Goal: Feedback & Contribution: Leave review/rating

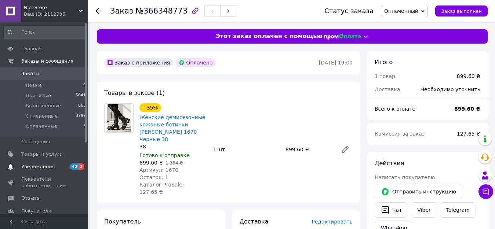
click at [45, 170] on link "Уведомления 42 2" at bounding box center [45, 167] width 90 height 12
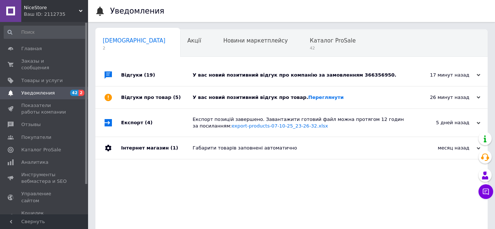
click at [260, 73] on div "У вас новий позитивний відгук про компанію за замовленням 366356950." at bounding box center [299, 75] width 214 height 7
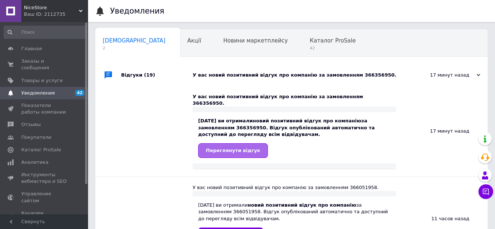
click at [250, 148] on span "Переглянути відгук" at bounding box center [233, 150] width 54 height 5
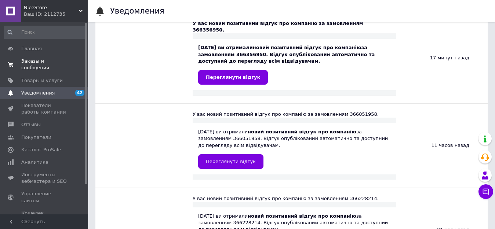
scroll to position [37, 0]
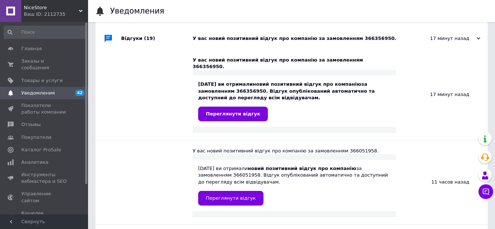
click at [30, 90] on span "Уведомления" at bounding box center [37, 93] width 33 height 7
click at [67, 90] on span "Уведомления" at bounding box center [44, 93] width 47 height 7
click at [60, 59] on span "Заказы и сообщения" at bounding box center [44, 64] width 47 height 13
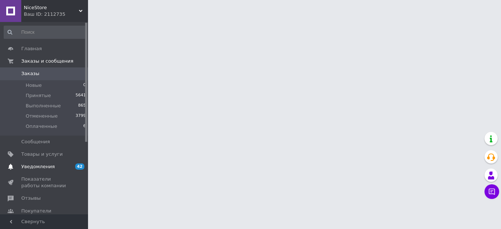
click at [33, 170] on span "Уведомления" at bounding box center [37, 167] width 33 height 7
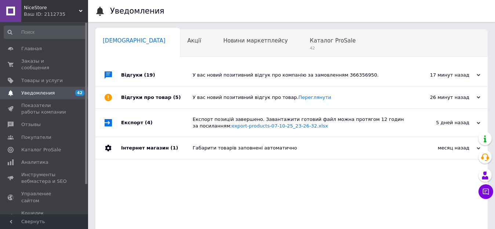
click at [235, 95] on div "У вас новий позитивний відгук про товар. [GEOGRAPHIC_DATA]" at bounding box center [299, 97] width 214 height 7
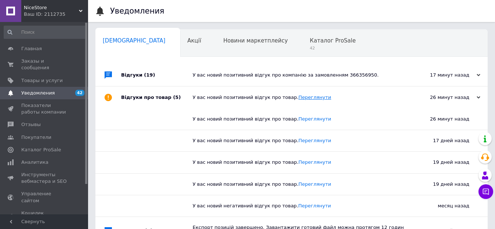
click at [298, 96] on link "Переглянути" at bounding box center [314, 97] width 33 height 5
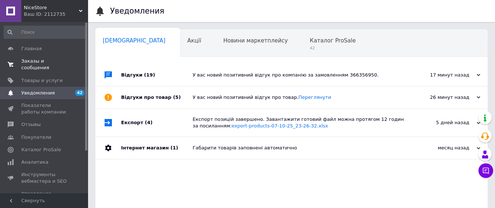
click at [29, 60] on span "Заказы и сообщения" at bounding box center [44, 64] width 47 height 13
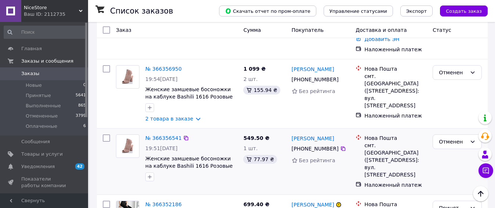
scroll to position [183, 0]
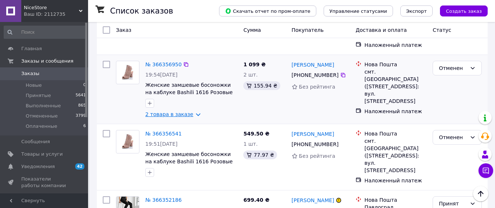
click at [187, 111] on link "2 товара в заказе" at bounding box center [169, 114] width 48 height 6
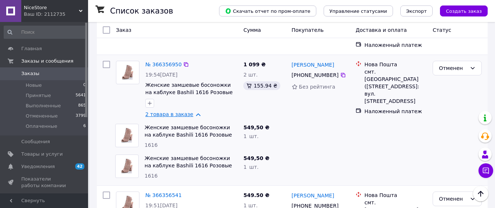
click at [186, 111] on link "2 товара в заказе" at bounding box center [169, 114] width 48 height 6
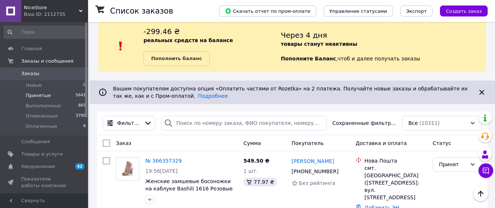
scroll to position [0, 0]
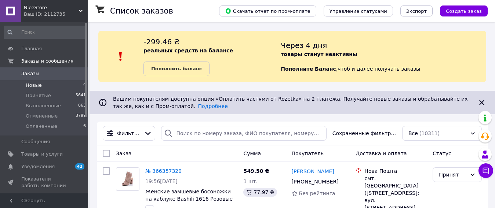
click at [42, 85] on li "Новые 0" at bounding box center [45, 85] width 90 height 10
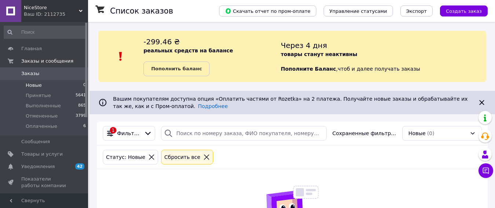
click at [146, 154] on div "Статус: Новые" at bounding box center [130, 157] width 52 height 8
click at [148, 158] on icon at bounding box center [151, 157] width 7 height 7
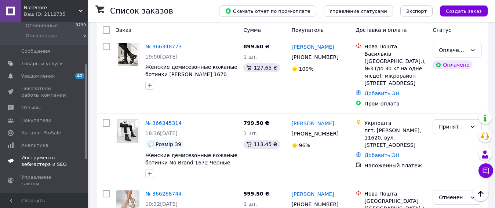
scroll to position [110, 0]
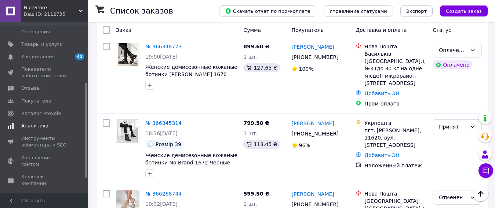
click at [47, 125] on span "Аналитика" at bounding box center [44, 126] width 47 height 7
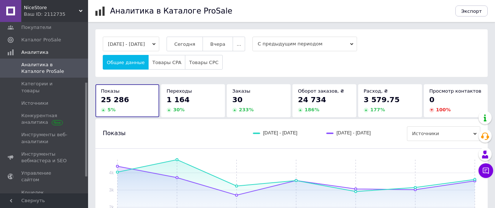
click at [147, 47] on button "[DATE] - [DATE]" at bounding box center [131, 44] width 56 height 15
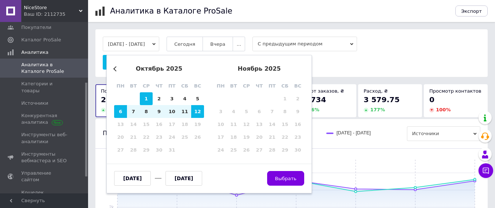
click at [148, 98] on div "1" at bounding box center [146, 98] width 13 height 13
type input "[DATE]"
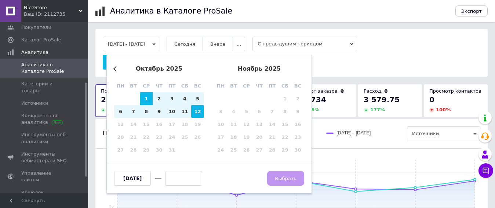
click at [193, 112] on div "12" at bounding box center [197, 111] width 13 height 13
type input "[DATE]"
click at [282, 177] on span "Выбрать" at bounding box center [286, 178] width 22 height 5
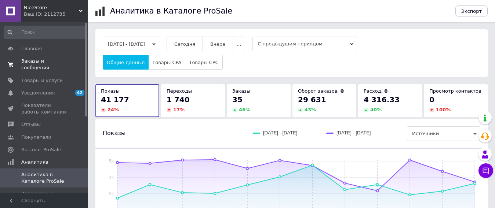
click at [51, 63] on span "Заказы и сообщения" at bounding box center [44, 64] width 47 height 13
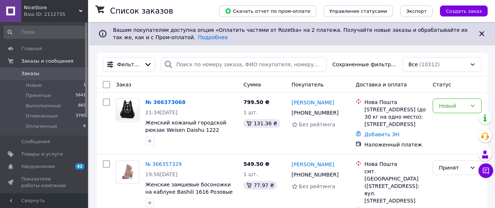
click at [451, 41] on div "Вашим покупателям доступна опция «Оплатить частями от Rozetka» на 2 платежа. По…" at bounding box center [292, 33] width 364 height 15
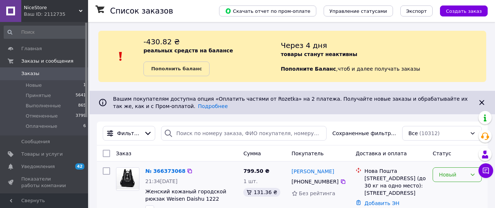
click at [439, 179] on div "Новый" at bounding box center [453, 175] width 28 height 8
click at [458, 123] on li "Принят" at bounding box center [457, 119] width 48 height 13
click at [41, 82] on li "Новые 1" at bounding box center [45, 85] width 90 height 10
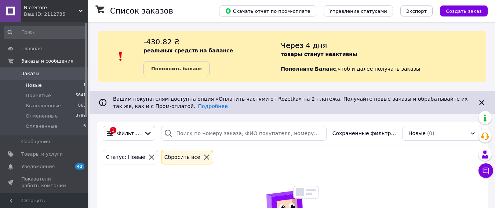
click at [148, 157] on icon at bounding box center [151, 157] width 7 height 7
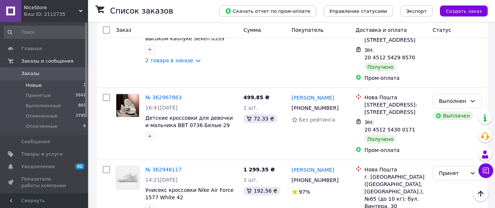
scroll to position [7033, 0]
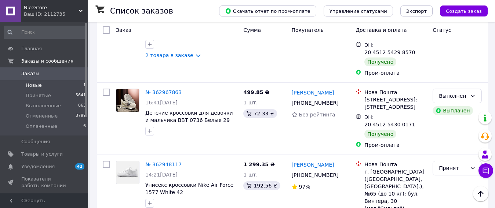
scroll to position [6813, 0]
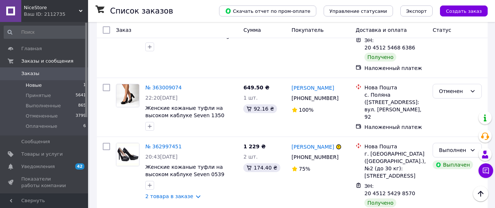
click at [40, 82] on li "Новые 1" at bounding box center [45, 85] width 90 height 10
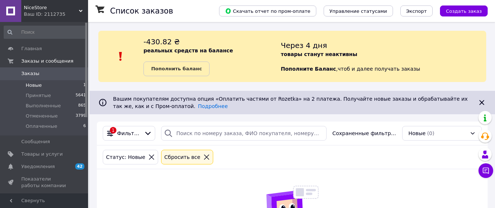
click at [147, 162] on div "Статус: Новые" at bounding box center [130, 157] width 55 height 15
click at [148, 159] on icon at bounding box center [151, 157] width 7 height 7
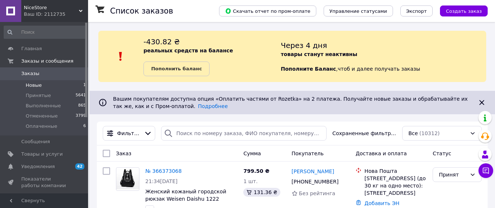
click at [41, 87] on li "Новые 1" at bounding box center [45, 85] width 90 height 10
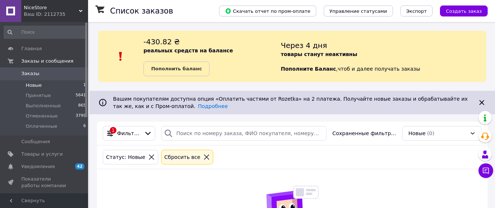
click at [148, 158] on icon at bounding box center [151, 157] width 7 height 7
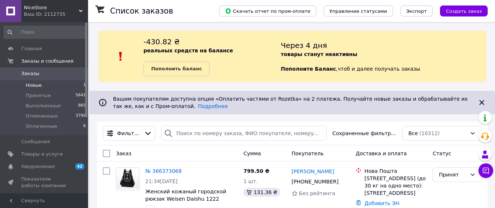
click at [56, 87] on li "Новые 1" at bounding box center [45, 85] width 90 height 10
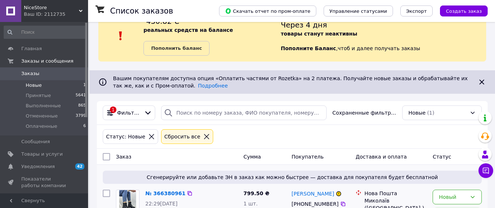
scroll to position [66, 0]
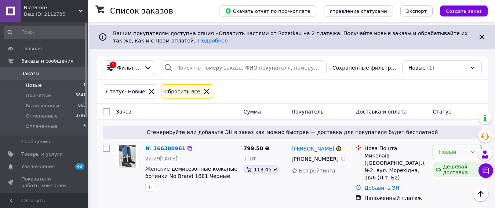
click at [437, 154] on div "Новый" at bounding box center [456, 152] width 49 height 15
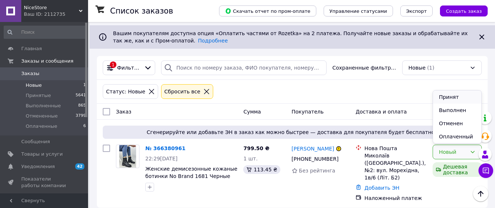
click at [457, 95] on li "Принят" at bounding box center [457, 97] width 48 height 13
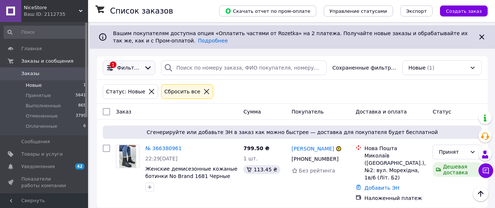
click at [148, 92] on icon at bounding box center [151, 91] width 7 height 7
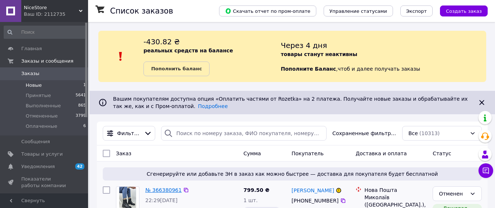
scroll to position [37, 0]
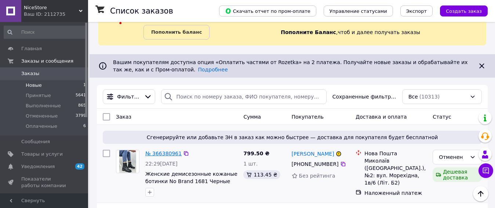
click at [159, 153] on link "№ 366380961" at bounding box center [163, 154] width 36 height 6
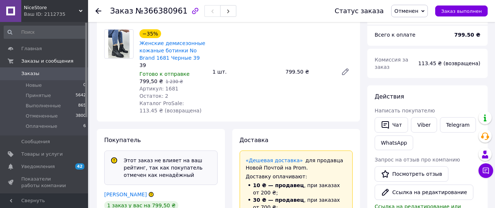
scroll to position [110, 0]
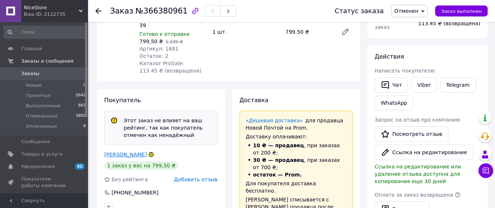
click at [127, 156] on link "[PERSON_NAME]" at bounding box center [125, 155] width 43 height 6
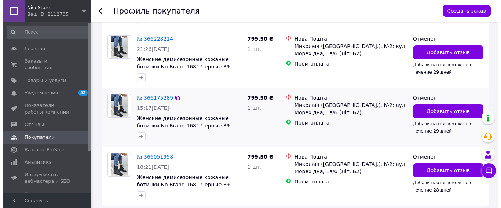
scroll to position [289, 0]
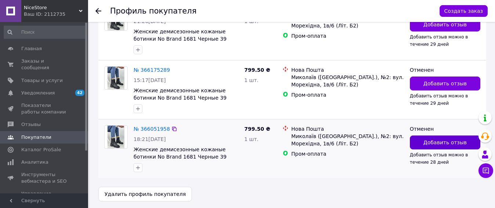
click at [422, 143] on button "Добавить отзыв" at bounding box center [445, 143] width 70 height 14
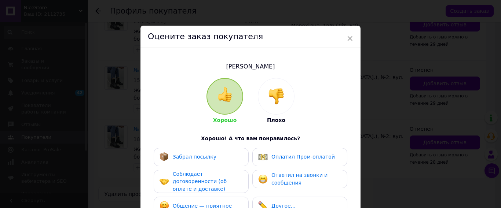
click at [290, 90] on div at bounding box center [276, 96] width 36 height 36
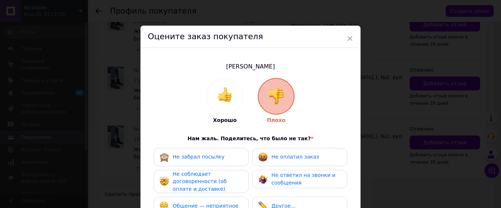
click at [272, 156] on span "Не оплатил заказ" at bounding box center [295, 157] width 48 height 6
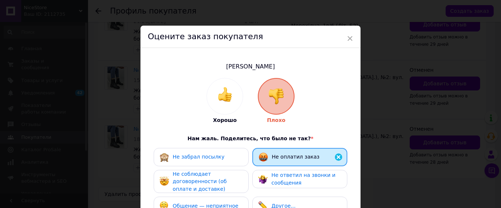
click at [217, 180] on span "Не соблюдает договоренности (об оплате и доставке)" at bounding box center [200, 181] width 54 height 21
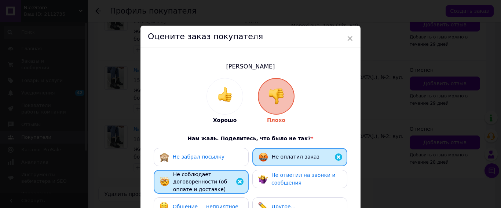
click at [287, 171] on div "Не ответил на звонки и сообщения" at bounding box center [299, 179] width 95 height 18
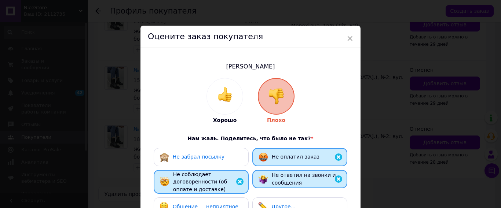
click at [216, 157] on span "Не забрал посылку" at bounding box center [199, 157] width 52 height 6
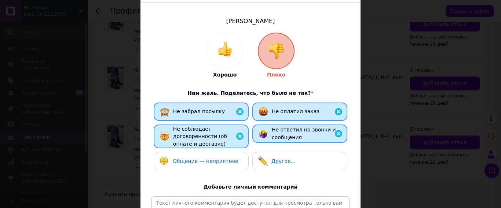
scroll to position [73, 0]
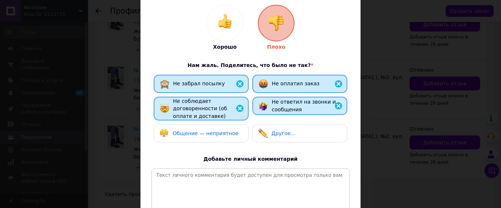
click at [244, 87] on div "Не забрал посылку" at bounding box center [201, 84] width 95 height 18
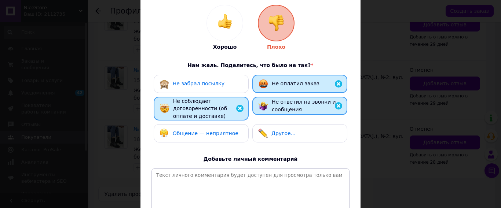
click at [221, 135] on span "Общение — неприятное" at bounding box center [206, 134] width 66 height 6
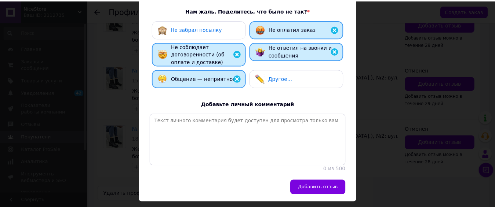
scroll to position [153, 0]
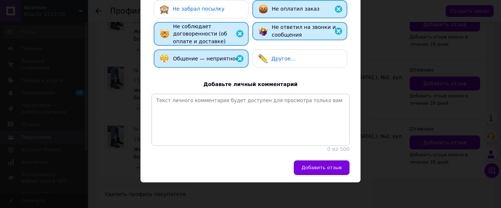
click at [317, 166] on span "Добавить отзыв" at bounding box center [321, 167] width 40 height 5
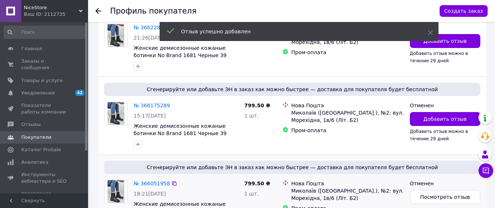
scroll to position [335, 0]
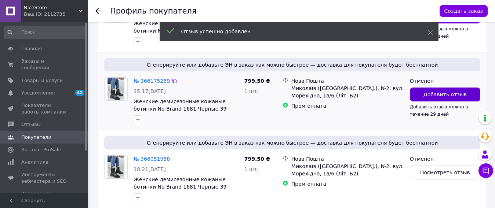
click at [436, 93] on span "Добавить отзыв" at bounding box center [444, 94] width 43 height 7
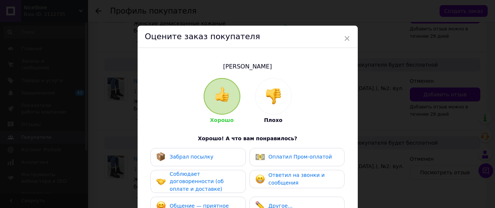
click at [268, 96] on img at bounding box center [273, 96] width 16 height 16
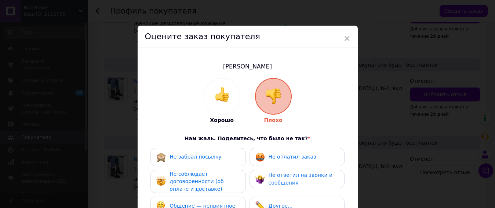
click at [275, 165] on div "Не оплатил заказ" at bounding box center [296, 157] width 95 height 18
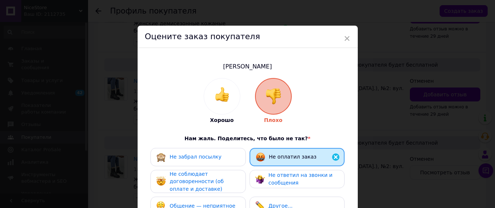
click at [220, 185] on div "Не соблюдает договоренности (об оплате и доставке)" at bounding box center [204, 181] width 70 height 23
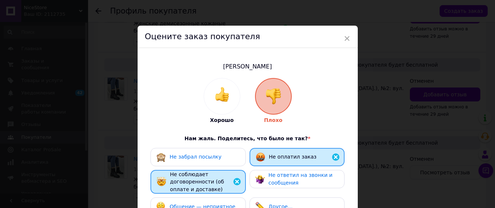
click at [259, 180] on img at bounding box center [260, 180] width 10 height 10
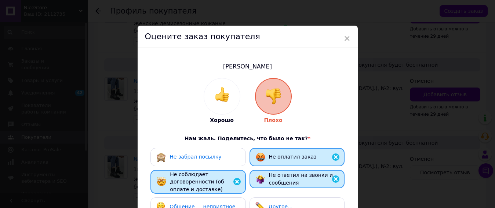
click at [215, 205] on span "Общение — неприятное" at bounding box center [202, 207] width 66 height 6
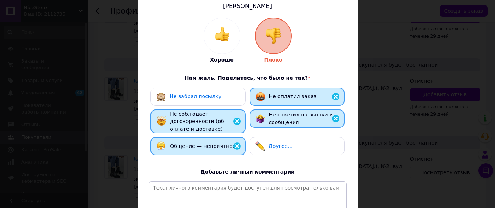
scroll to position [110, 0]
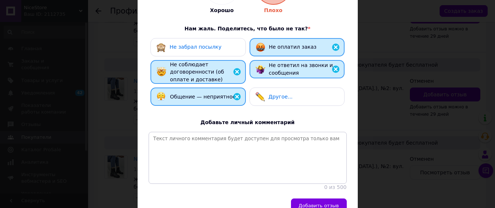
click at [333, 204] on button "Добавить отзыв" at bounding box center [319, 206] width 56 height 15
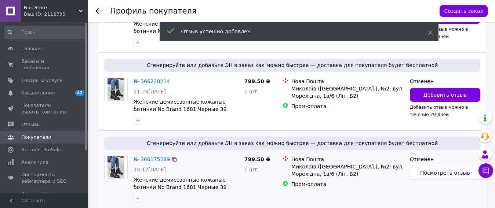
scroll to position [225, 0]
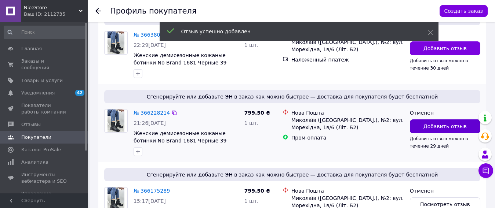
click at [438, 124] on span "Добавить отзыв" at bounding box center [444, 126] width 43 height 7
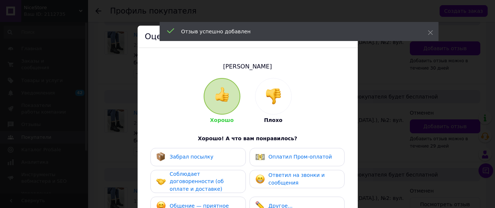
click at [272, 99] on img at bounding box center [273, 96] width 16 height 16
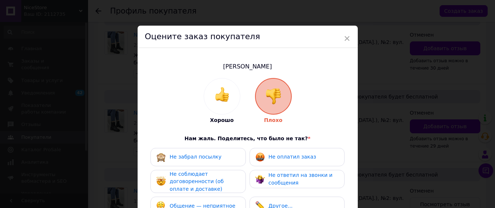
click at [282, 160] on span "Не оплатил заказ" at bounding box center [292, 157] width 48 height 6
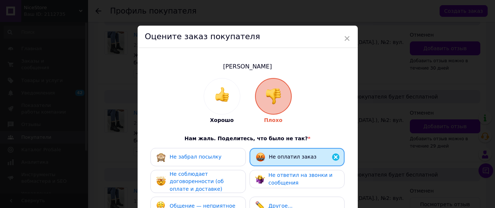
drag, startPoint x: 221, startPoint y: 179, endPoint x: 227, endPoint y: 179, distance: 5.5
click at [221, 180] on span "Не соблюдает договоренности (об оплате и доставке)" at bounding box center [196, 181] width 54 height 21
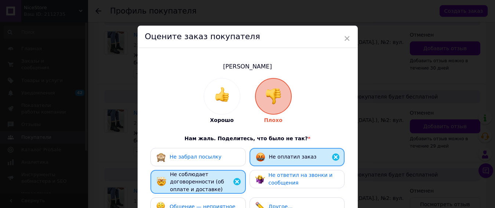
click at [275, 180] on span "Не ответил на звонки и сообщения" at bounding box center [300, 179] width 64 height 14
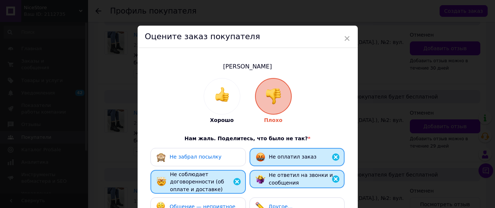
click at [260, 204] on img at bounding box center [260, 207] width 10 height 10
click at [223, 207] on span "Общение — неприятное" at bounding box center [202, 207] width 66 height 6
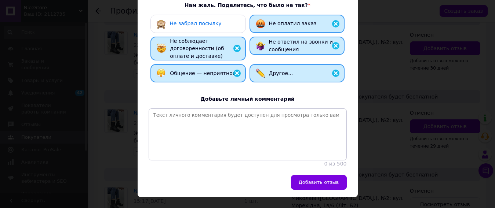
scroll to position [153, 0]
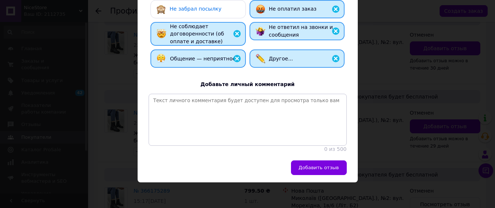
click at [302, 171] on button "Добавить отзыв" at bounding box center [319, 168] width 56 height 15
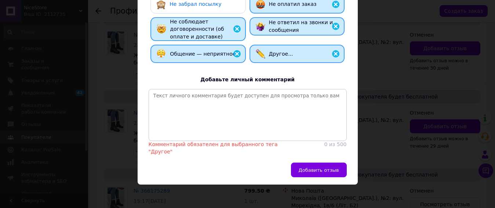
click at [318, 52] on div "Другое..." at bounding box center [297, 54] width 82 height 10
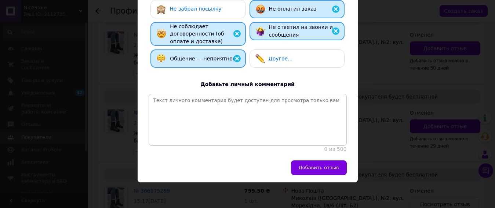
click at [330, 170] on span "Добавить отзыв" at bounding box center [318, 167] width 40 height 5
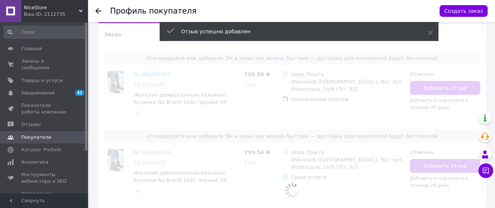
scroll to position [152, 0]
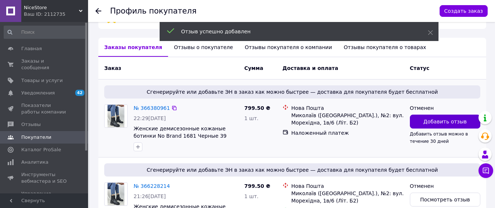
click at [441, 121] on span "Добавить отзыв" at bounding box center [444, 121] width 43 height 7
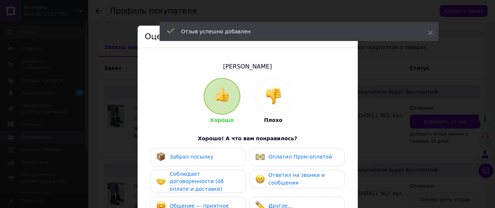
drag, startPoint x: 285, startPoint y: 103, endPoint x: 277, endPoint y: 110, distance: 10.7
click at [285, 103] on div at bounding box center [273, 96] width 36 height 36
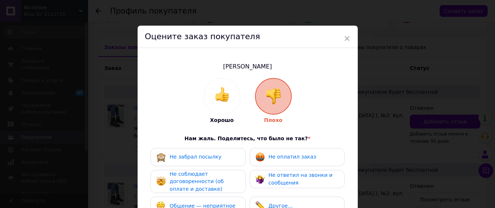
click at [257, 155] on img at bounding box center [260, 158] width 10 height 10
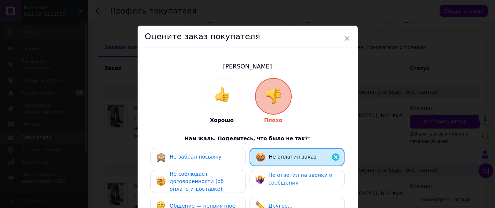
click at [228, 176] on div "Не соблюдает договоренности (об оплате и доставке)" at bounding box center [204, 181] width 70 height 23
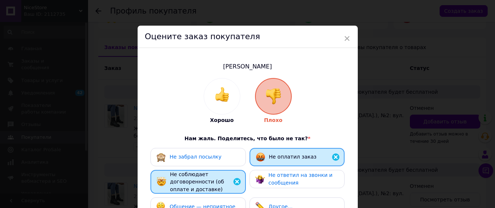
click at [260, 175] on img at bounding box center [260, 180] width 10 height 10
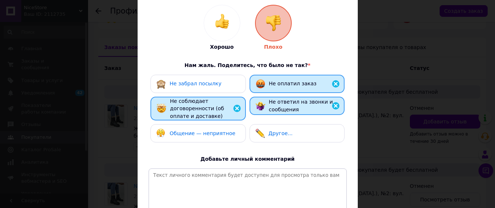
click at [217, 134] on span "Общение — неприятное" at bounding box center [202, 134] width 66 height 6
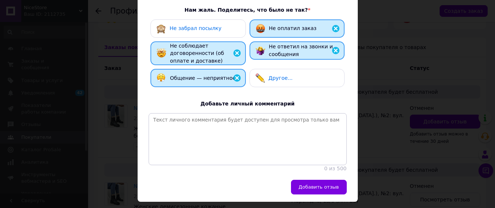
scroll to position [153, 0]
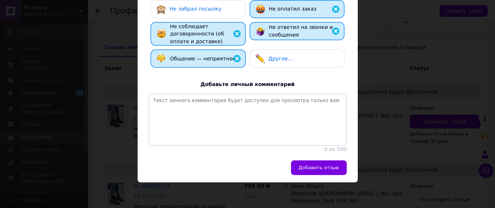
click at [343, 166] on button "Добавить отзыв" at bounding box center [319, 168] width 56 height 15
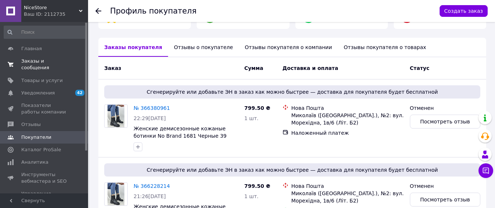
click at [36, 63] on span "Заказы и сообщения" at bounding box center [44, 64] width 47 height 13
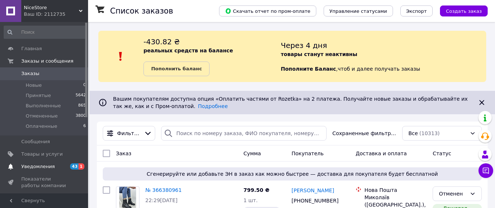
click at [47, 171] on link "Уведомления 43 1" at bounding box center [45, 167] width 90 height 12
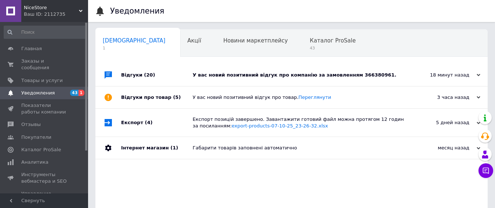
click at [214, 77] on div "У вас новий позитивний відгук про компанію за замовленням 366380961." at bounding box center [299, 75] width 214 height 7
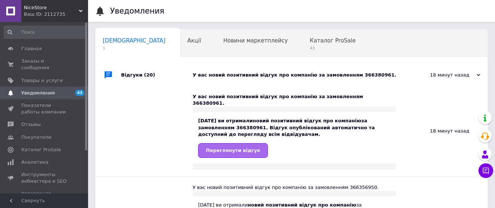
click at [234, 148] on span "Переглянути відгук" at bounding box center [233, 150] width 54 height 5
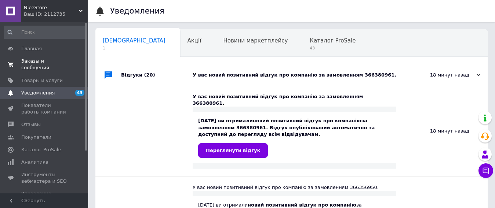
click at [55, 55] on link "Заказы и сообщения 0 0" at bounding box center [45, 64] width 90 height 19
